Goal: Task Accomplishment & Management: Manage account settings

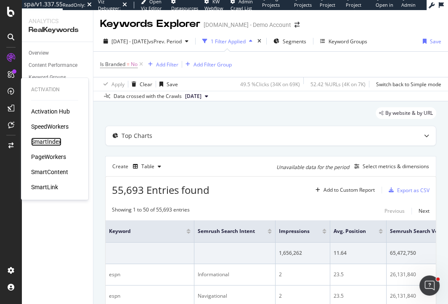
click at [50, 139] on div "SmartIndex" at bounding box center [46, 141] width 30 height 8
